Goal: Check status: Check status

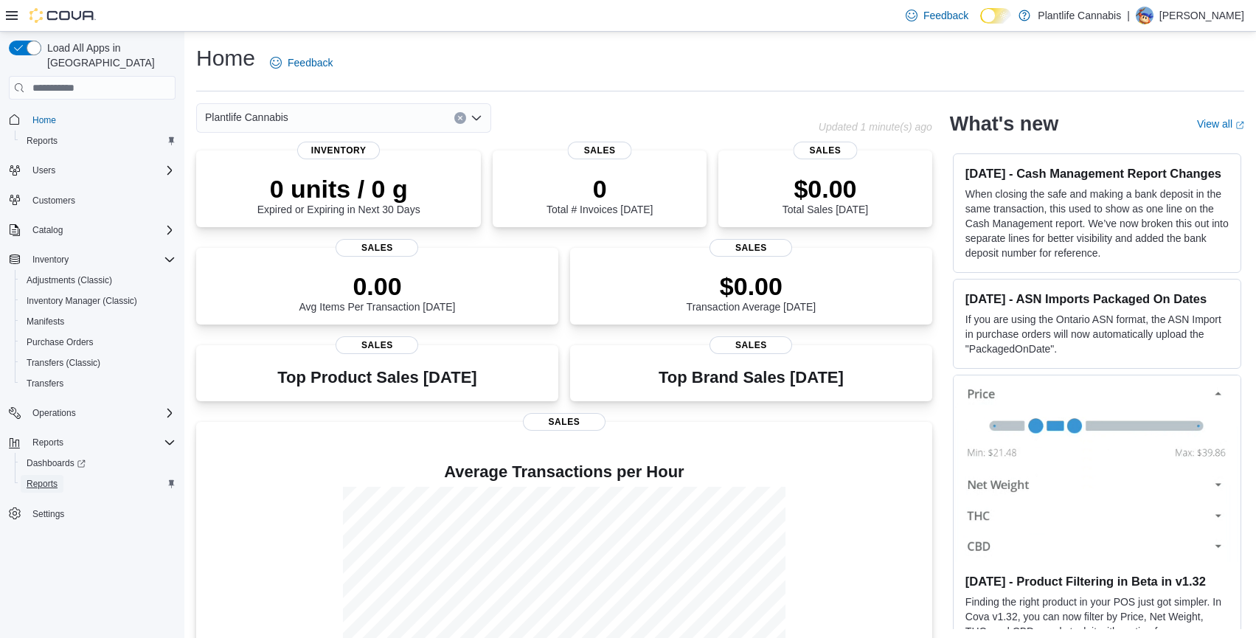
click at [53, 478] on span "Reports" at bounding box center [42, 484] width 31 height 12
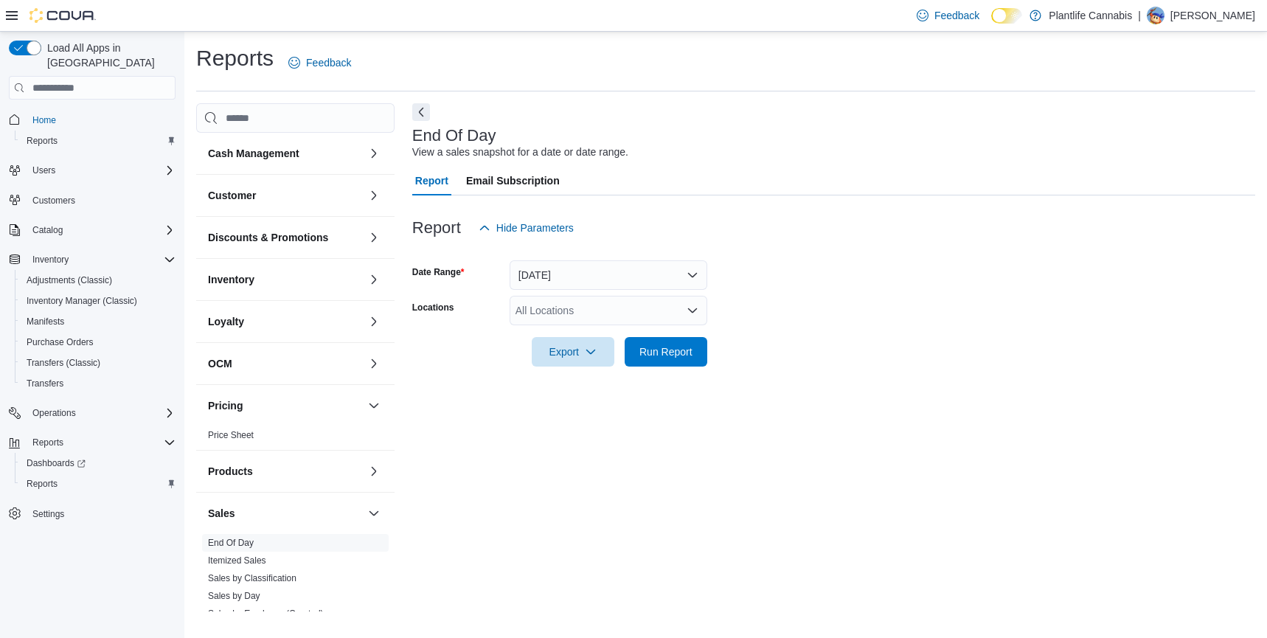
click at [601, 300] on div "All Locations" at bounding box center [609, 311] width 198 height 30
type input "****"
click at [595, 325] on button "Lethbridge" at bounding box center [609, 335] width 198 height 21
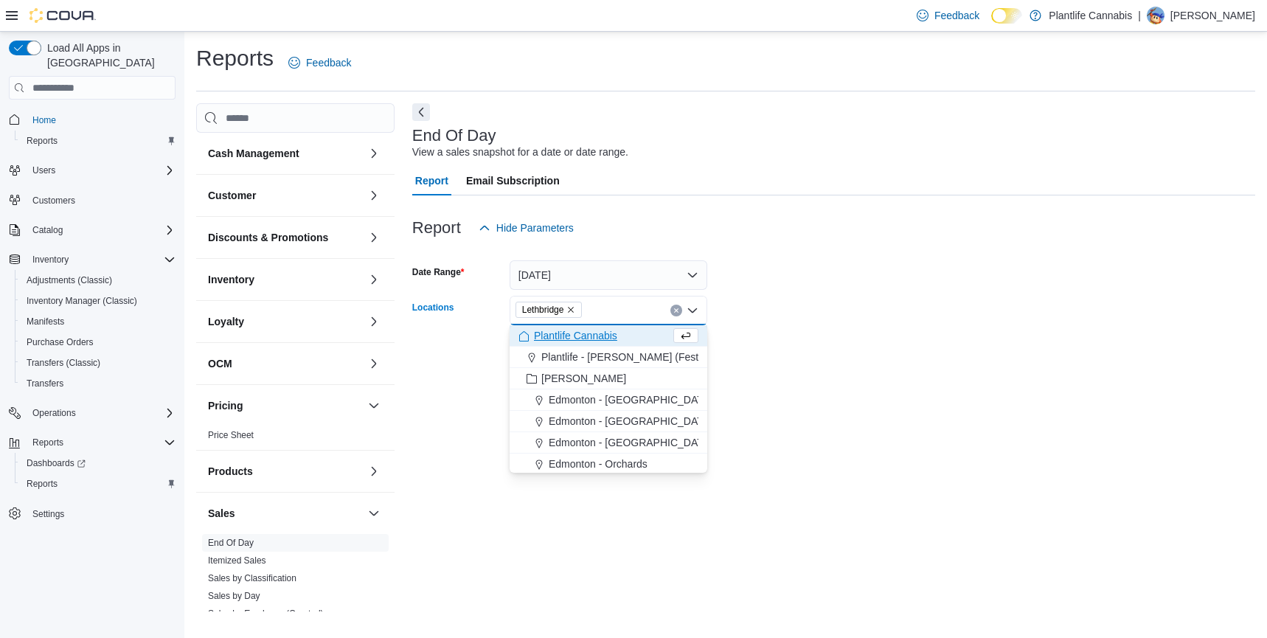
click at [763, 321] on form "Date Range Today Locations Lethbridge Combo box. Selected. Lethbridge. Press Ba…" at bounding box center [833, 305] width 843 height 124
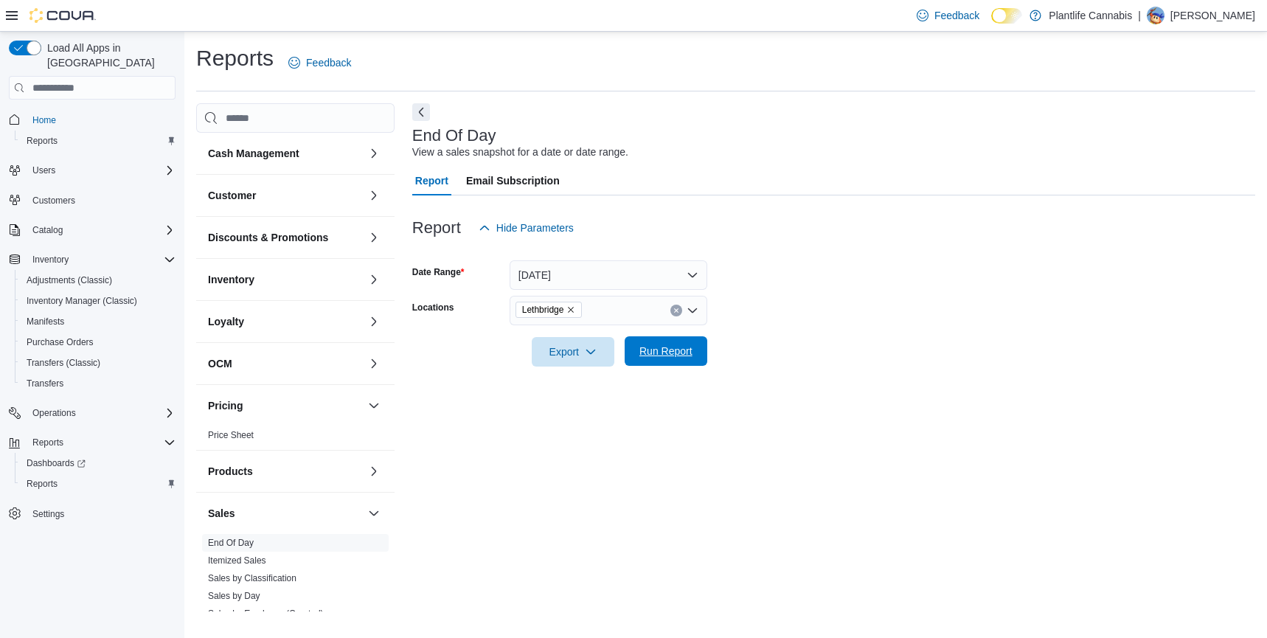
click at [654, 356] on span "Run Report" at bounding box center [666, 351] width 53 height 15
